Goal: Transaction & Acquisition: Subscribe to service/newsletter

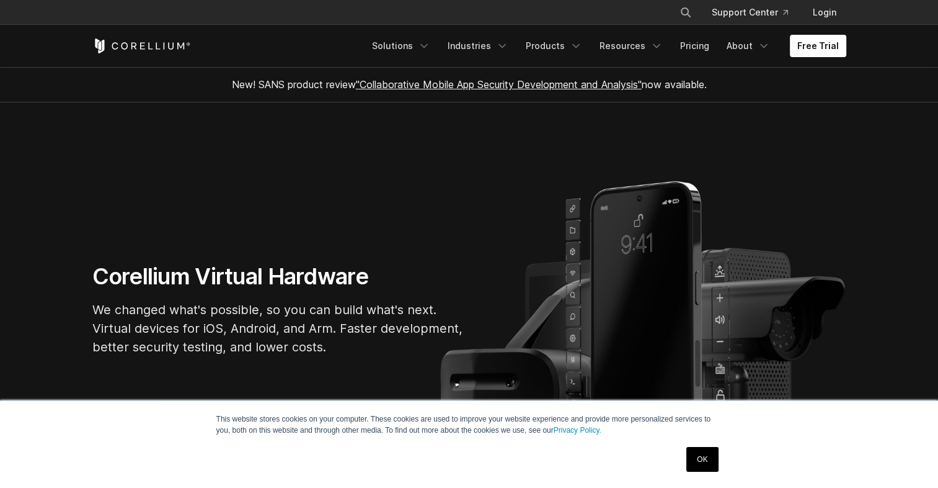
scroll to position [43, 0]
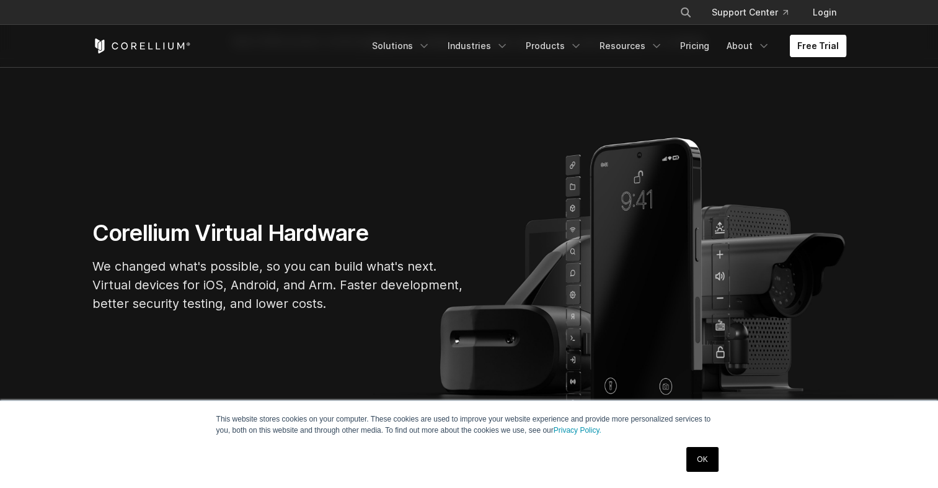
click at [821, 40] on link "Free Trial" at bounding box center [818, 46] width 56 height 22
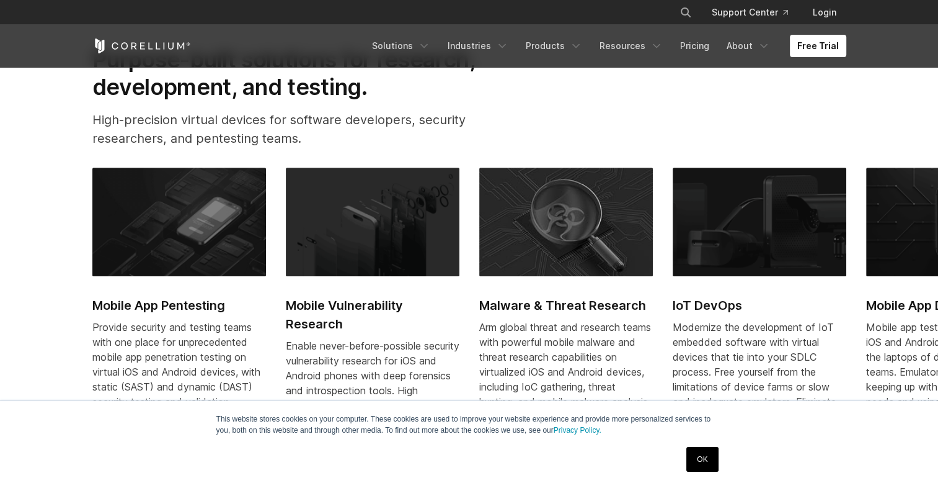
scroll to position [611, 0]
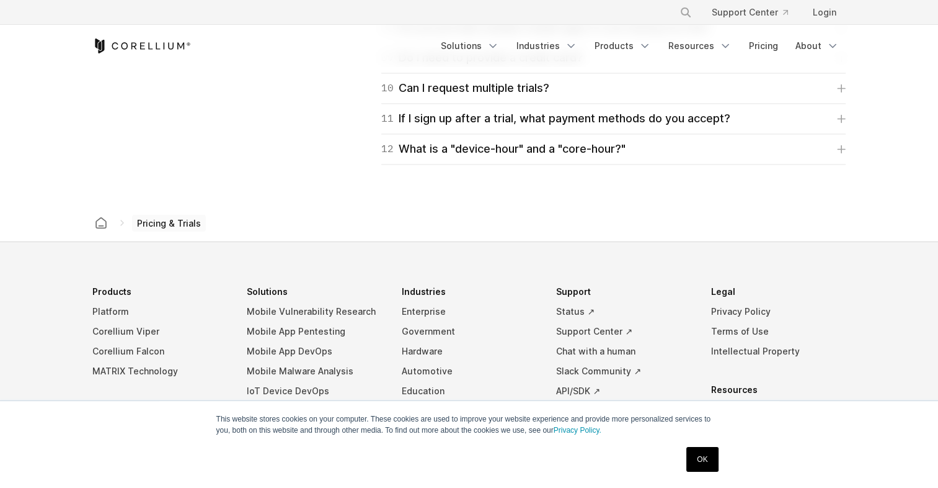
scroll to position [2069, 0]
click at [871, 241] on footer "Products Platform Corellium Viper Corellium Falcon MATRIX Technology Company Ab…" at bounding box center [469, 452] width 938 height 423
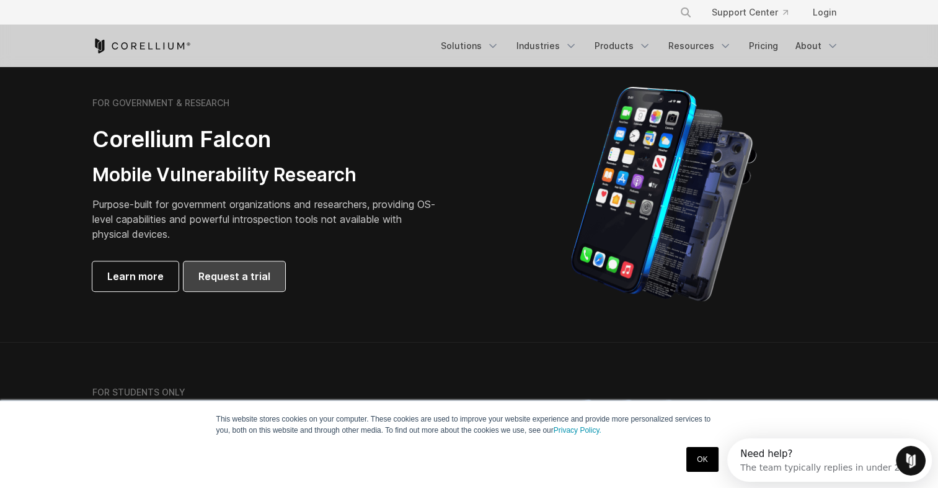
scroll to position [0, 0]
click at [226, 266] on link "Request a trial" at bounding box center [235, 276] width 102 height 30
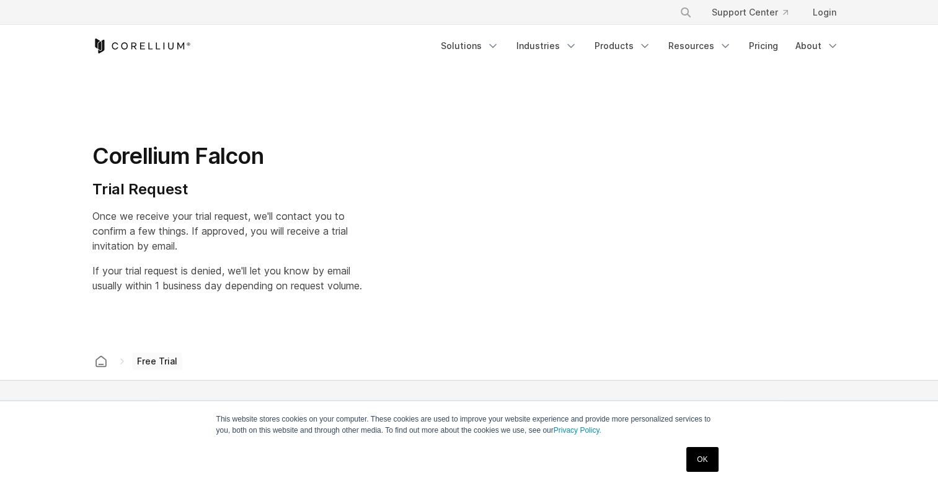
select select "**"
